Goal: Task Accomplishment & Management: Manage account settings

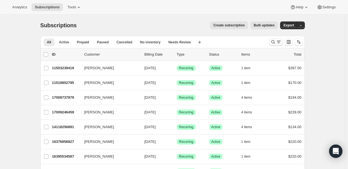
click at [275, 41] on icon "Search and filter results" at bounding box center [273, 42] width 4 height 4
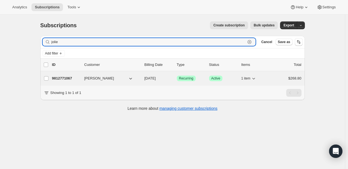
type input "jolie"
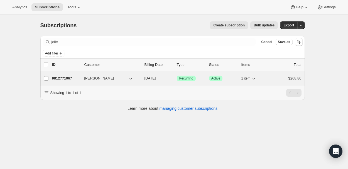
click at [72, 78] on p "9812771067" at bounding box center [66, 79] width 28 height 6
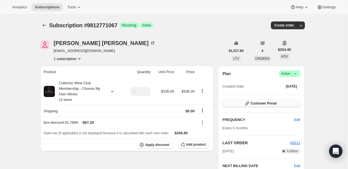
click at [261, 104] on span "Customer Portal" at bounding box center [263, 103] width 26 height 4
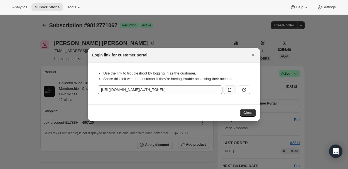
click at [229, 90] on icon ":r9v:" at bounding box center [230, 90] width 6 height 6
click at [245, 89] on icon ":r9v:" at bounding box center [244, 90] width 6 height 6
click at [248, 111] on span "Close" at bounding box center [247, 113] width 9 height 4
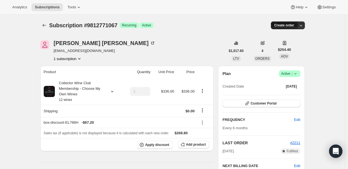
click at [297, 25] on button "Create order" at bounding box center [284, 25] width 26 height 8
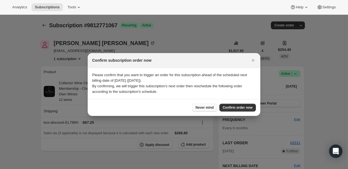
click at [203, 107] on span "Never mind" at bounding box center [204, 107] width 18 height 4
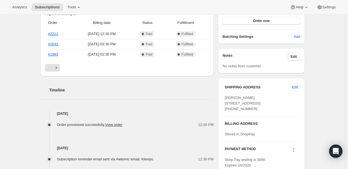
scroll to position [167, 0]
